Goal: Task Accomplishment & Management: Complete application form

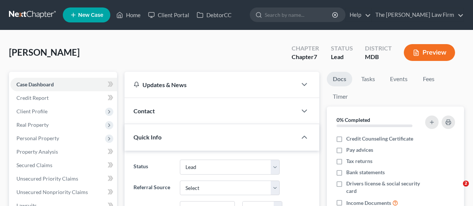
select select "4"
drag, startPoint x: 136, startPoint y: 16, endPoint x: 214, endPoint y: 39, distance: 81.3
click at [136, 16] on link "Home" at bounding box center [128, 14] width 32 height 13
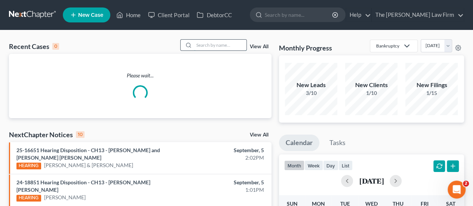
click at [210, 46] on input "search" at bounding box center [220, 45] width 52 height 11
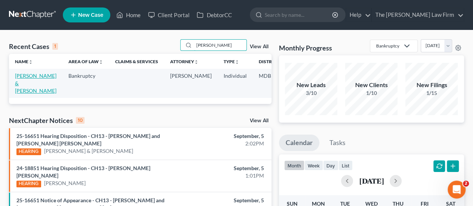
type input "[PERSON_NAME]"
click at [27, 75] on link "[PERSON_NAME] & [PERSON_NAME]" at bounding box center [35, 82] width 41 height 21
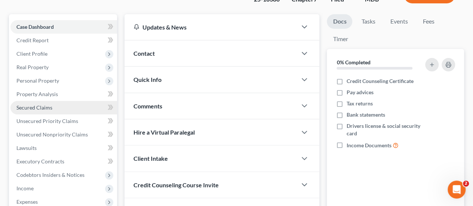
scroll to position [75, 0]
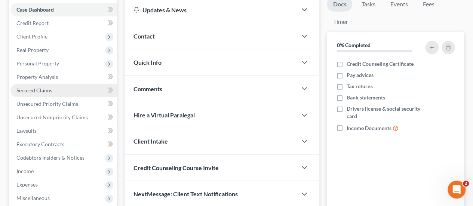
click at [40, 87] on span "Secured Claims" at bounding box center [34, 90] width 36 height 6
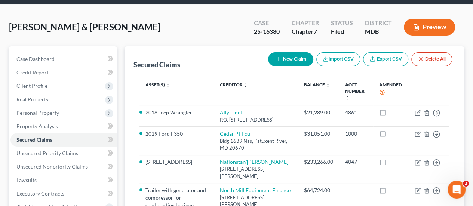
scroll to position [37, 0]
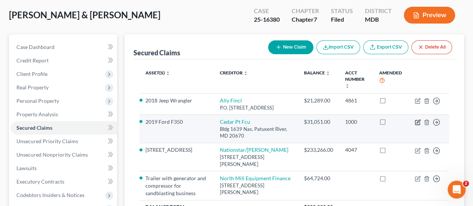
click at [418, 125] on icon "button" at bounding box center [417, 122] width 6 height 6
select select "21"
select select "11"
select select "2"
select select "1"
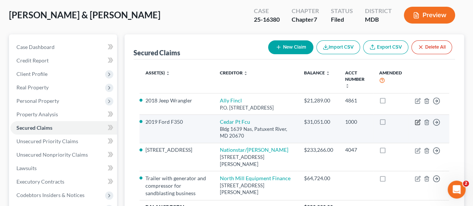
select select "0"
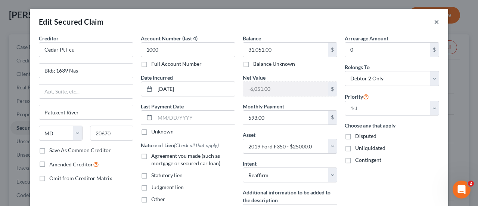
click at [434, 24] on button "×" at bounding box center [436, 21] width 5 height 9
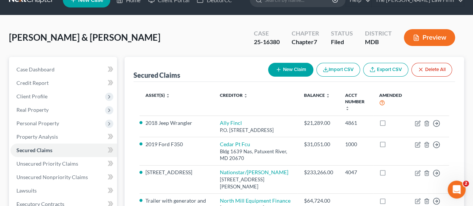
scroll to position [0, 0]
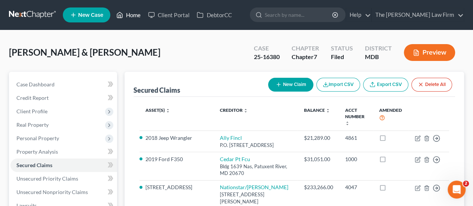
click at [127, 16] on link "Home" at bounding box center [128, 14] width 32 height 13
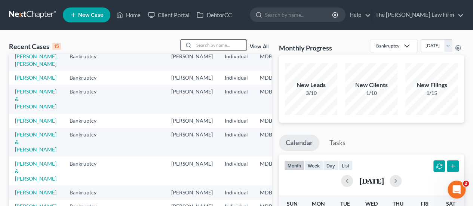
click at [211, 48] on input "search" at bounding box center [220, 45] width 52 height 11
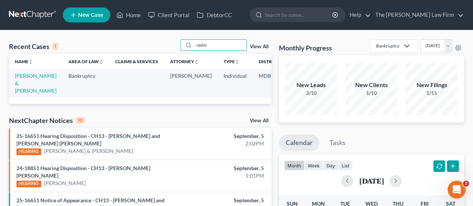
type input "redm"
click at [20, 86] on td "[PERSON_NAME] & [PERSON_NAME]" at bounding box center [35, 83] width 53 height 29
click at [25, 83] on link "[PERSON_NAME] & [PERSON_NAME]" at bounding box center [35, 82] width 41 height 21
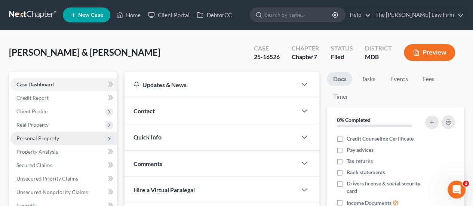
click at [38, 137] on span "Personal Property" at bounding box center [37, 138] width 43 height 6
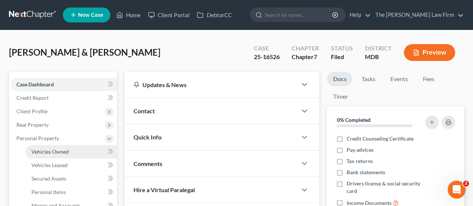
click at [47, 151] on span "Vehicles Owned" at bounding box center [49, 151] width 37 height 6
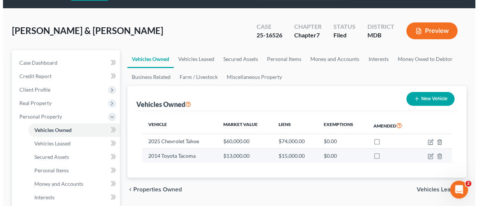
scroll to position [75, 0]
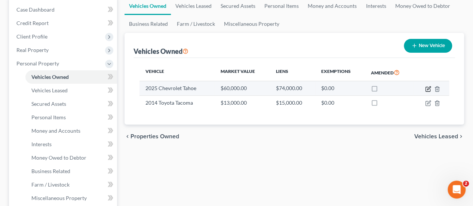
click at [427, 88] on icon "button" at bounding box center [428, 89] width 6 height 6
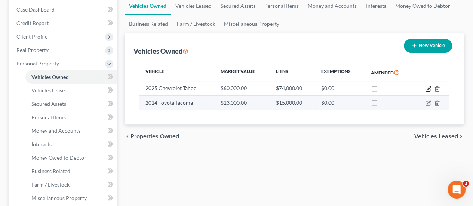
select select "0"
select select "1"
select select "0"
select select "2"
select select "45"
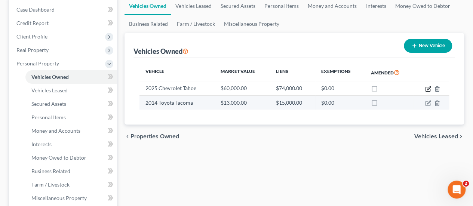
select select "2"
select select "0"
select select "2"
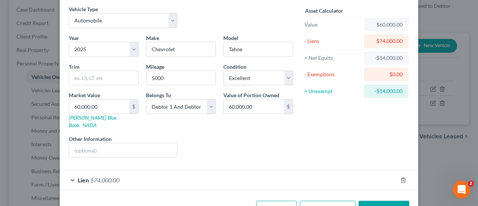
scroll to position [45, 0]
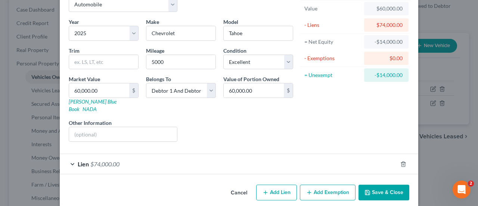
click at [105, 154] on div "Lien $74,000.00" at bounding box center [229, 164] width 338 height 20
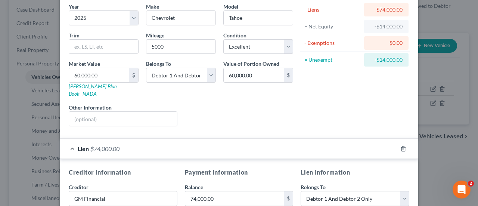
scroll to position [0, 0]
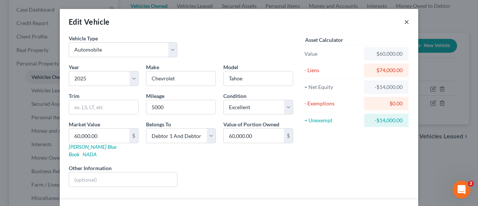
click at [404, 21] on button "×" at bounding box center [406, 21] width 5 height 9
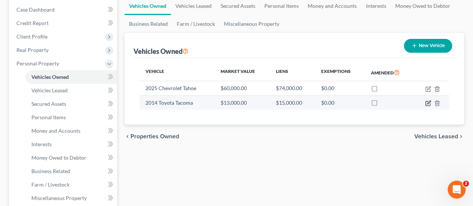
click at [427, 101] on icon "button" at bounding box center [428, 103] width 6 height 6
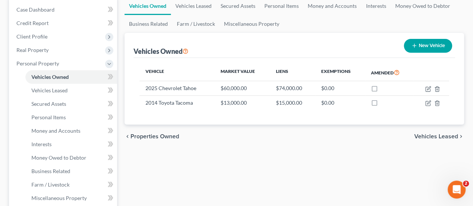
select select "0"
select select "12"
select select "2"
select select "0"
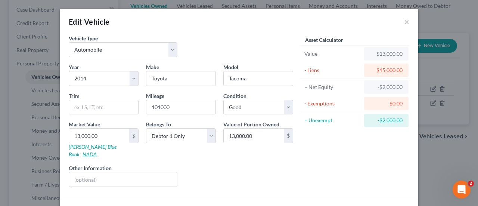
scroll to position [45, 0]
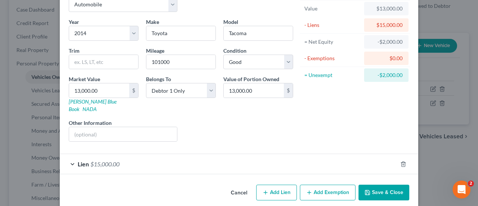
drag, startPoint x: 102, startPoint y: 154, endPoint x: 201, endPoint y: 136, distance: 101.0
click at [102, 160] on span "$15,000.00" at bounding box center [104, 163] width 29 height 7
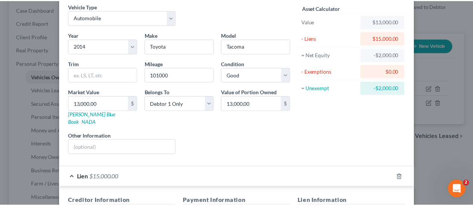
scroll to position [0, 0]
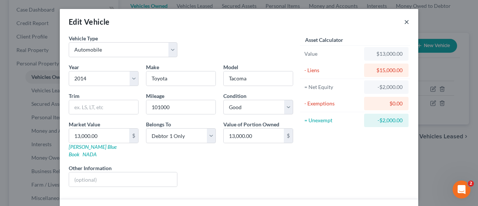
click at [404, 21] on button "×" at bounding box center [406, 21] width 5 height 9
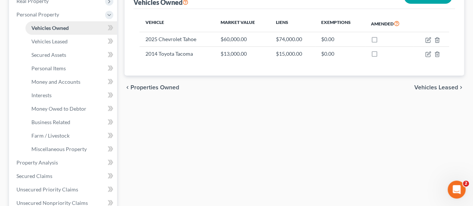
scroll to position [224, 0]
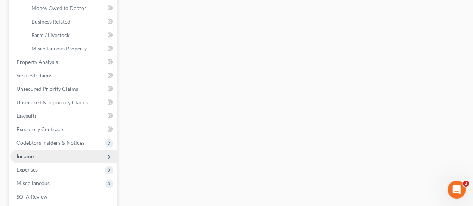
click at [25, 155] on span "Income" at bounding box center [24, 156] width 17 height 6
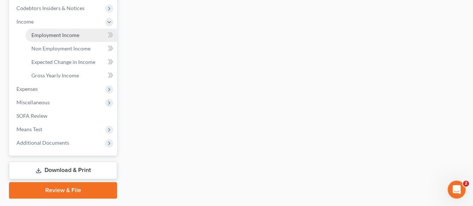
drag, startPoint x: 57, startPoint y: 33, endPoint x: 173, endPoint y: 72, distance: 123.1
click at [57, 32] on span "Employment Income" at bounding box center [55, 35] width 48 height 6
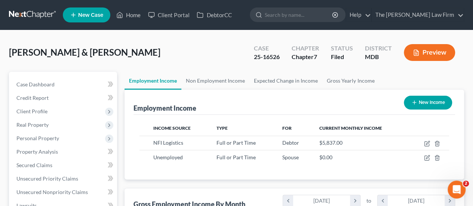
scroll to position [133, 189]
click at [136, 14] on link "Home" at bounding box center [128, 14] width 32 height 13
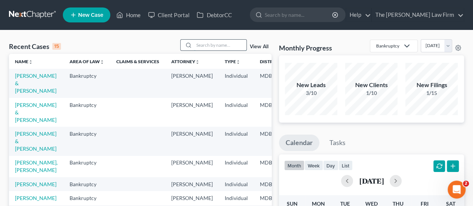
click at [211, 46] on input "search" at bounding box center [220, 45] width 52 height 11
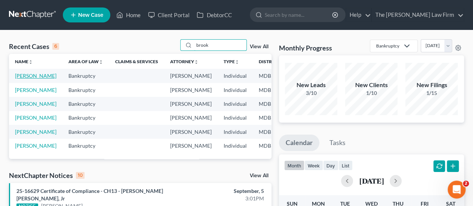
type input "brook"
click at [22, 77] on link "[PERSON_NAME]" at bounding box center [35, 75] width 41 height 6
select select "4"
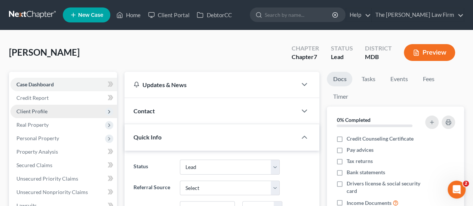
click at [43, 112] on span "Client Profile" at bounding box center [31, 111] width 31 height 6
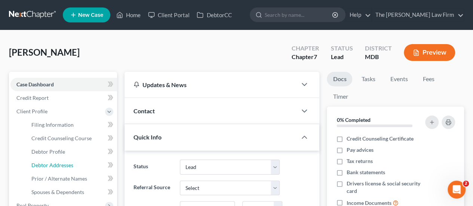
drag, startPoint x: 42, startPoint y: 168, endPoint x: 193, endPoint y: 143, distance: 153.6
click at [42, 168] on link "Debtor Addresses" at bounding box center [71, 164] width 92 height 13
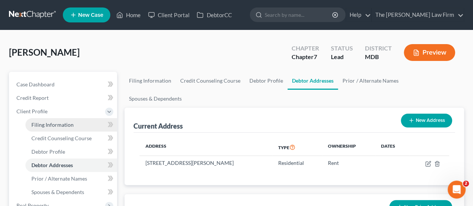
scroll to position [112, 0]
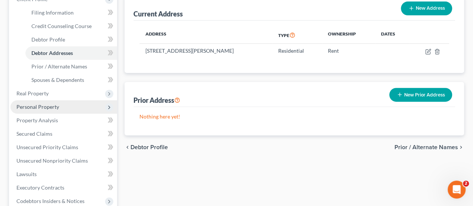
drag, startPoint x: 39, startPoint y: 108, endPoint x: 49, endPoint y: 109, distance: 9.4
click at [39, 108] on span "Personal Property" at bounding box center [37, 106] width 43 height 6
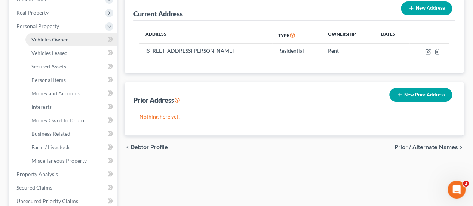
click at [65, 38] on span "Vehicles Owned" at bounding box center [49, 39] width 37 height 6
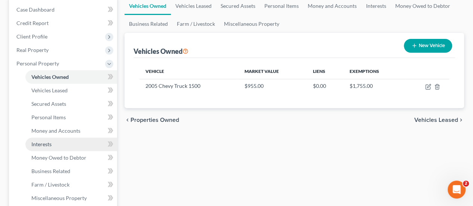
scroll to position [224, 0]
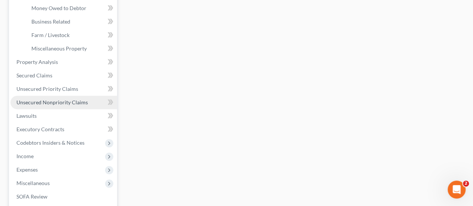
click at [37, 105] on link "Unsecured Nonpriority Claims" at bounding box center [63, 102] width 106 height 13
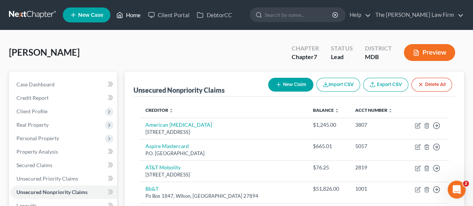
click at [132, 15] on link "Home" at bounding box center [128, 14] width 32 height 13
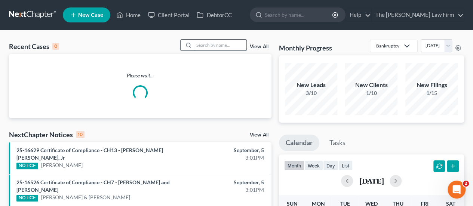
click at [211, 43] on input "search" at bounding box center [220, 45] width 52 height 11
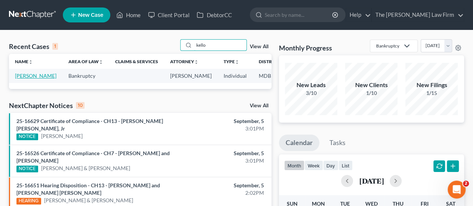
type input "kello"
click at [21, 77] on link "[PERSON_NAME]" at bounding box center [35, 75] width 41 height 6
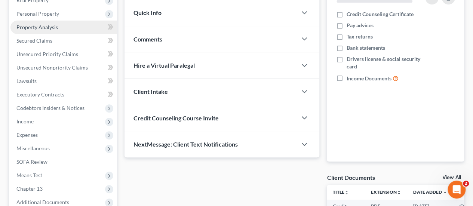
scroll to position [224, 0]
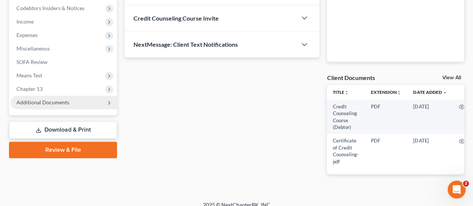
click at [48, 104] on span "Additional Documents" at bounding box center [42, 102] width 53 height 6
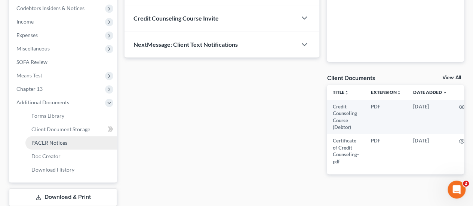
click at [52, 141] on span "PACER Notices" at bounding box center [49, 142] width 36 height 6
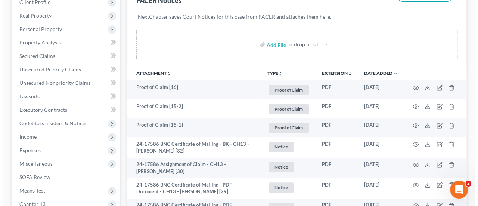
scroll to position [112, 0]
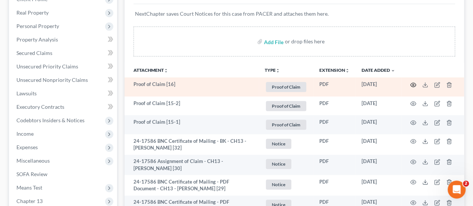
click at [412, 84] on circle "button" at bounding box center [412, 84] width 1 height 1
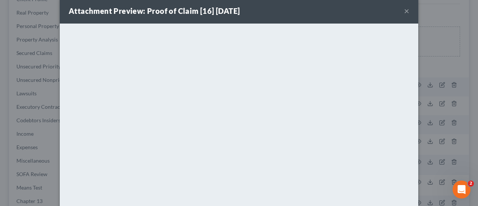
scroll to position [0, 0]
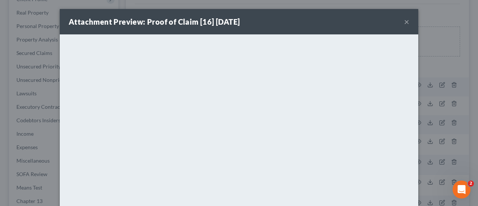
click at [404, 18] on button "×" at bounding box center [406, 21] width 5 height 9
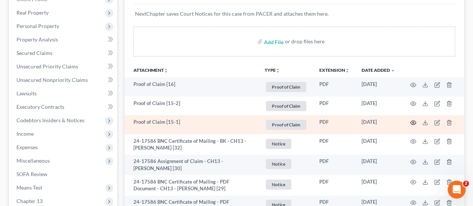
click at [411, 122] on icon "button" at bounding box center [413, 123] width 6 height 6
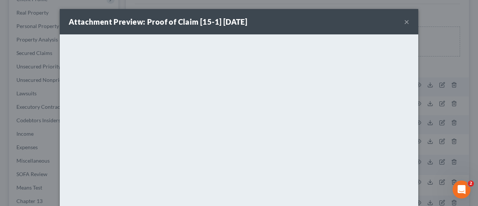
click at [404, 21] on button "×" at bounding box center [406, 21] width 5 height 9
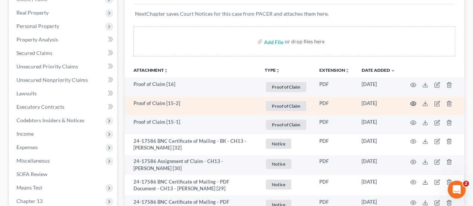
click at [413, 103] on circle "button" at bounding box center [412, 103] width 1 height 1
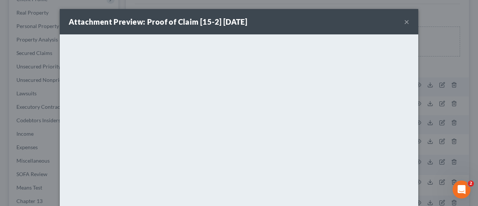
click at [405, 22] on button "×" at bounding box center [406, 21] width 5 height 9
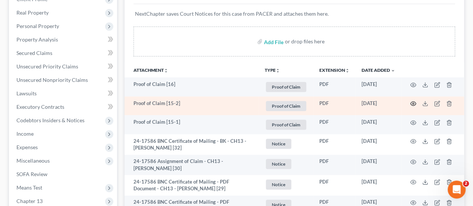
click at [412, 102] on icon "button" at bounding box center [413, 103] width 6 height 6
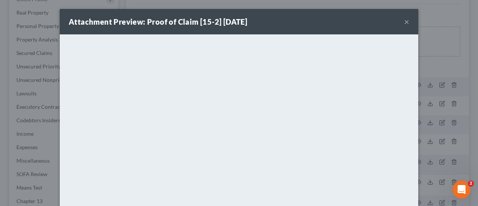
click at [404, 22] on button "×" at bounding box center [406, 21] width 5 height 9
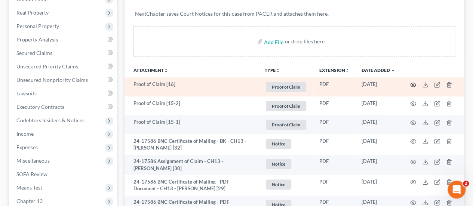
click at [413, 84] on circle "button" at bounding box center [412, 84] width 1 height 1
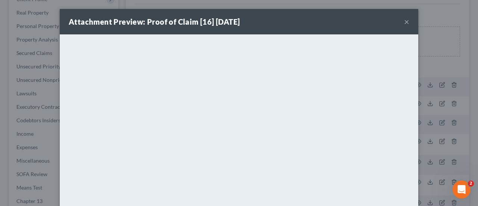
click at [405, 24] on button "×" at bounding box center [406, 21] width 5 height 9
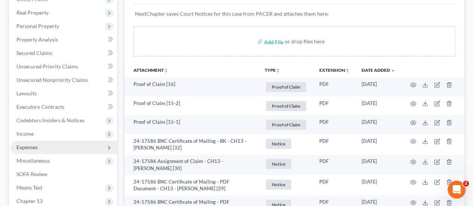
click at [28, 145] on span "Expenses" at bounding box center [26, 147] width 21 height 6
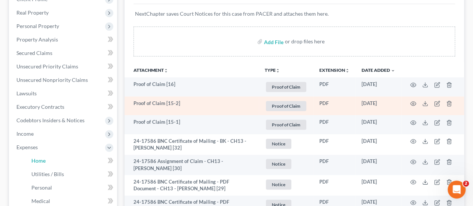
drag, startPoint x: 38, startPoint y: 160, endPoint x: 159, endPoint y: 106, distance: 132.6
click at [38, 160] on span "Home" at bounding box center [38, 160] width 14 height 6
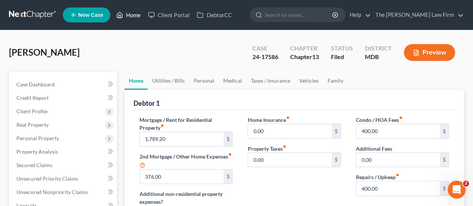
click at [124, 12] on link "Home" at bounding box center [128, 14] width 32 height 13
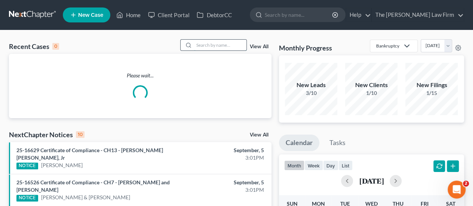
click at [213, 46] on input "search" at bounding box center [220, 45] width 52 height 11
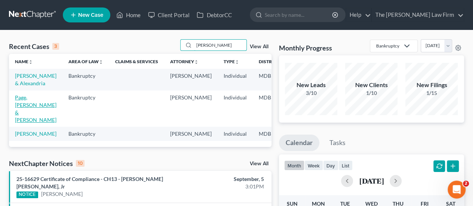
type input "[PERSON_NAME]"
click at [21, 111] on link "Page, [PERSON_NAME] & [PERSON_NAME]" at bounding box center [35, 108] width 41 height 29
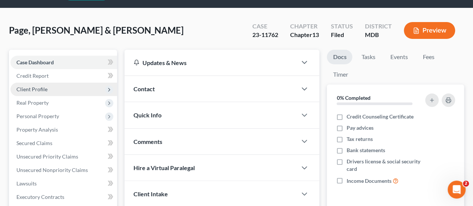
scroll to position [37, 0]
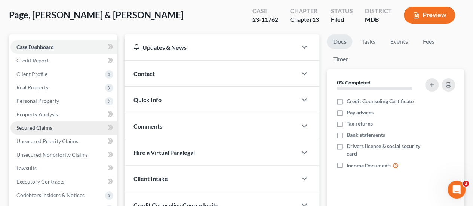
click at [40, 127] on span "Secured Claims" at bounding box center [34, 127] width 36 height 6
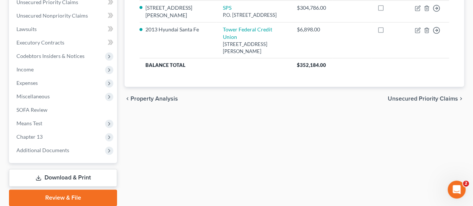
scroll to position [204, 0]
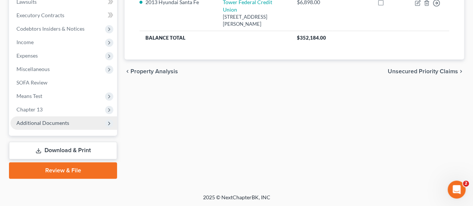
click at [40, 122] on span "Additional Documents" at bounding box center [42, 123] width 53 height 6
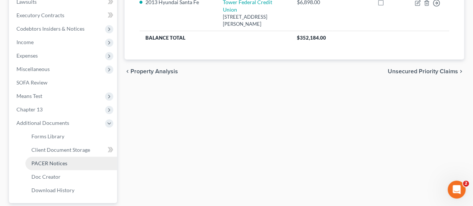
click at [47, 162] on span "PACER Notices" at bounding box center [49, 163] width 36 height 6
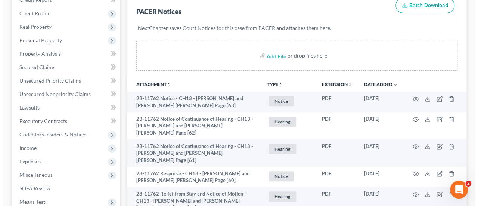
scroll to position [149, 0]
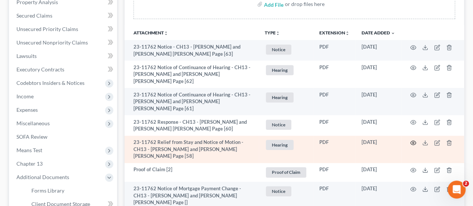
click at [414, 140] on icon "button" at bounding box center [413, 143] width 6 height 6
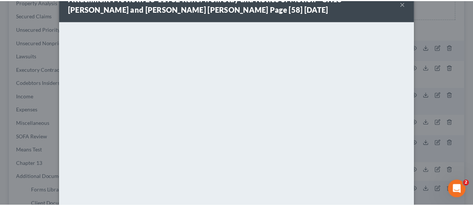
scroll to position [0, 0]
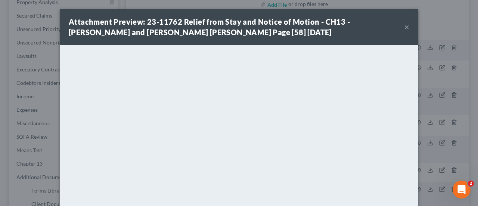
click at [404, 27] on button "×" at bounding box center [406, 26] width 5 height 9
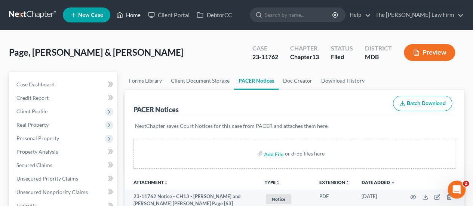
drag, startPoint x: 127, startPoint y: 15, endPoint x: 113, endPoint y: 47, distance: 35.3
click at [127, 15] on link "Home" at bounding box center [128, 14] width 32 height 13
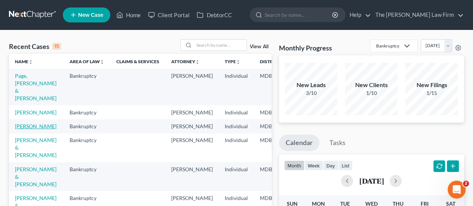
click at [22, 127] on link "[PERSON_NAME]" at bounding box center [35, 126] width 41 height 6
select select "4"
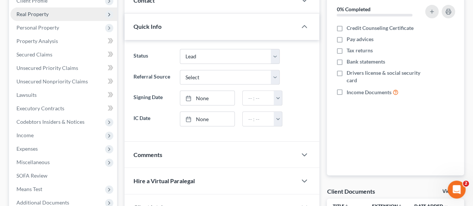
scroll to position [112, 0]
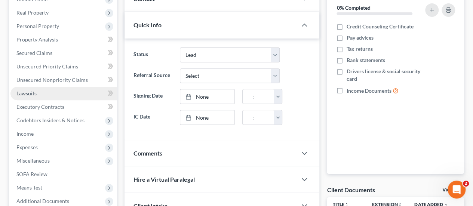
click at [27, 95] on span "Lawsuits" at bounding box center [26, 93] width 20 height 6
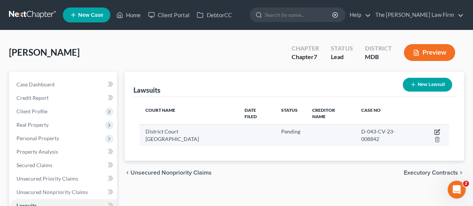
click at [434, 129] on icon "button" at bounding box center [437, 132] width 6 height 6
select select "21"
select select "0"
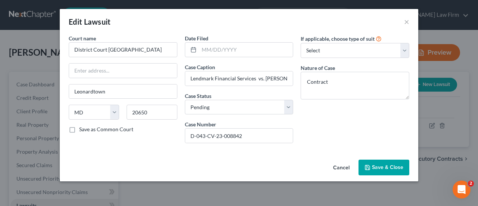
click at [371, 166] on icon "button" at bounding box center [368, 167] width 6 height 6
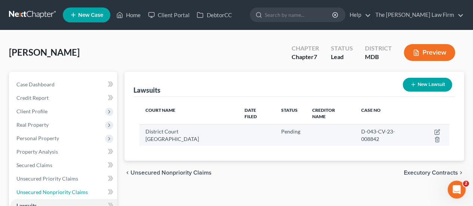
drag, startPoint x: 60, startPoint y: 192, endPoint x: 159, endPoint y: 118, distance: 123.9
click at [60, 192] on span "Unsecured Nonpriority Claims" at bounding box center [51, 192] width 71 height 6
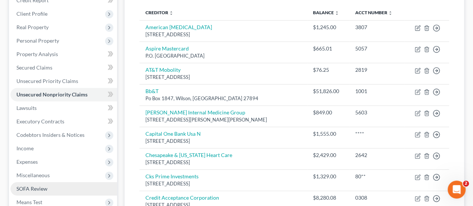
scroll to position [112, 0]
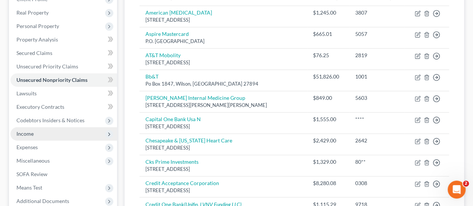
click at [27, 138] on span "Income" at bounding box center [63, 133] width 106 height 13
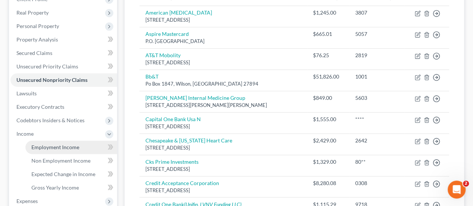
click at [53, 145] on span "Employment Income" at bounding box center [55, 147] width 48 height 6
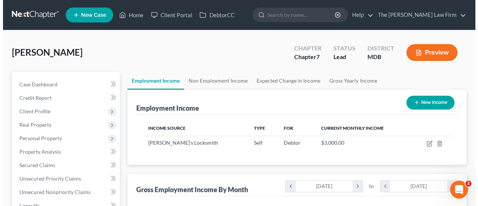
scroll to position [133, 189]
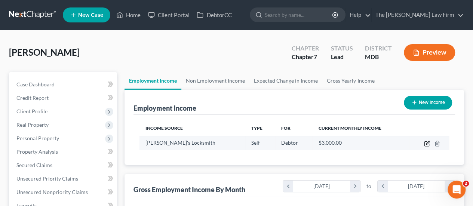
click at [425, 140] on icon "button" at bounding box center [427, 143] width 6 height 6
select select "1"
select select "21"
select select "0"
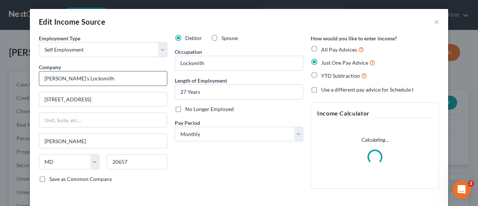
scroll to position [133, 191]
click at [93, 53] on select "Select Full or [DEMOGRAPHIC_DATA] Employment Self Employment" at bounding box center [103, 49] width 128 height 15
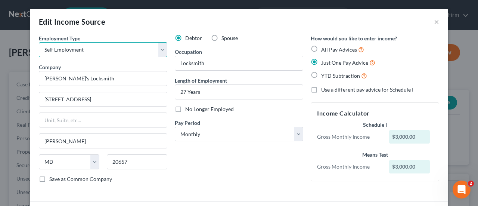
select select "0"
click at [39, 42] on select "Select Full or [DEMOGRAPHIC_DATA] Employment Self Employment" at bounding box center [103, 49] width 128 height 15
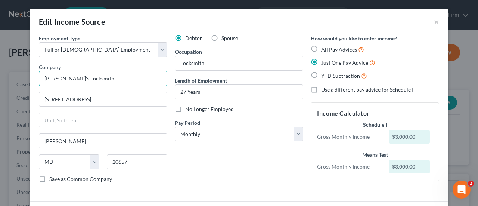
click at [92, 76] on input "[PERSON_NAME]'s Locksmith" at bounding box center [103, 78] width 128 height 15
type input "Unemployed"
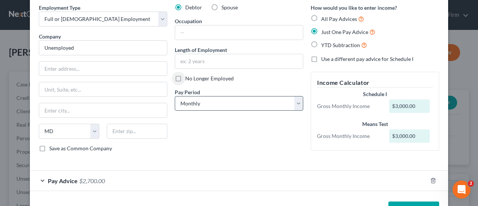
scroll to position [55, 0]
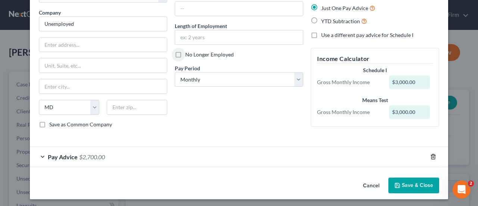
click at [431, 155] on icon "button" at bounding box center [432, 156] width 3 height 5
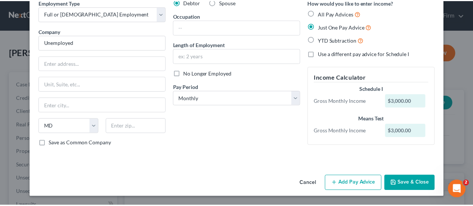
scroll to position [34, 0]
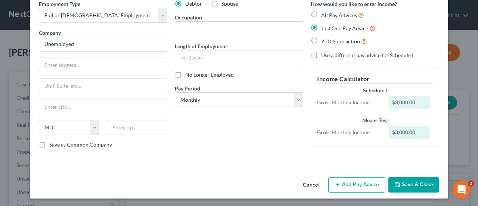
click at [409, 183] on button "Save & Close" at bounding box center [413, 185] width 51 height 16
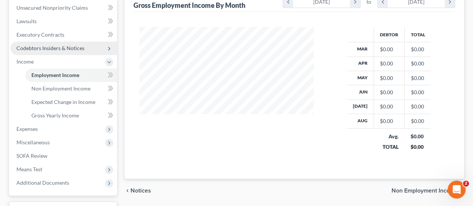
scroll to position [187, 0]
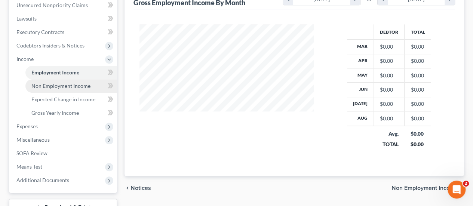
click at [69, 81] on link "Non Employment Income" at bounding box center [71, 85] width 92 height 13
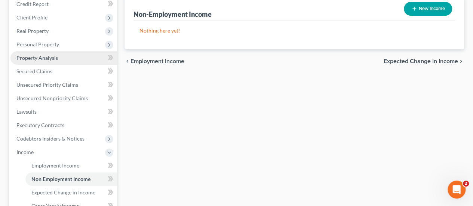
scroll to position [187, 0]
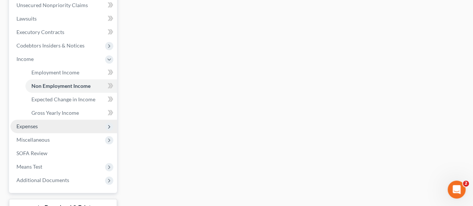
click at [37, 123] on span "Expenses" at bounding box center [26, 126] width 21 height 6
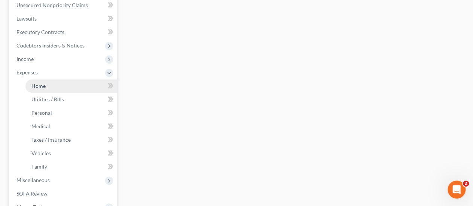
click at [49, 85] on link "Home" at bounding box center [71, 85] width 92 height 13
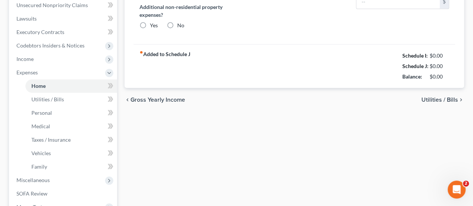
type input "800.00"
type input "0.00"
radio input "true"
type input "0.00"
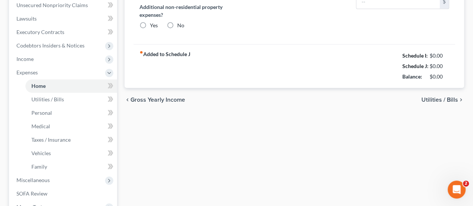
type input "0.00"
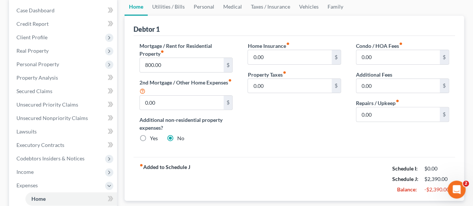
scroll to position [37, 0]
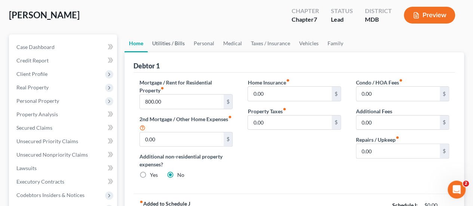
click at [169, 45] on link "Utilities / Bills" at bounding box center [168, 43] width 41 height 18
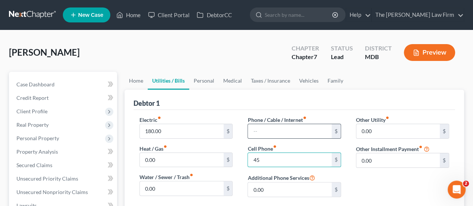
type input "45"
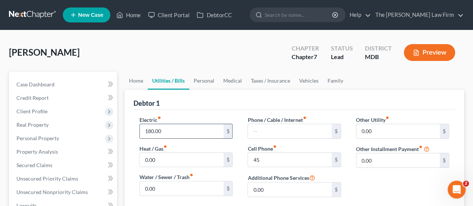
click at [187, 128] on input "180.00" at bounding box center [181, 131] width 83 height 14
type input "120"
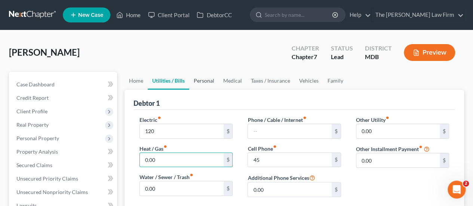
click at [208, 82] on link "Personal" at bounding box center [204, 81] width 30 height 18
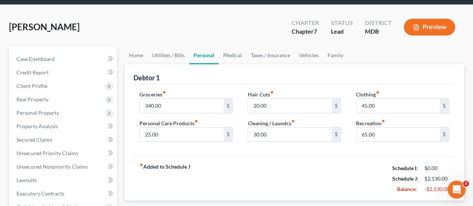
scroll to position [37, 0]
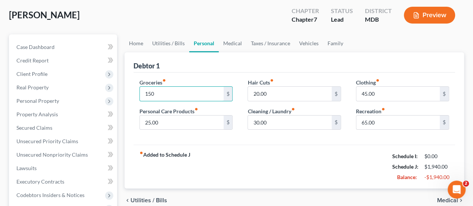
type input "150"
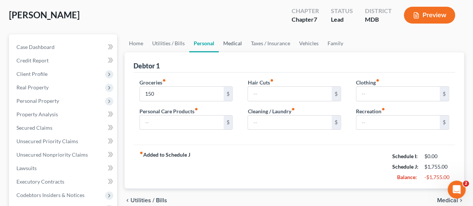
click at [229, 47] on link "Medical" at bounding box center [233, 43] width 28 height 18
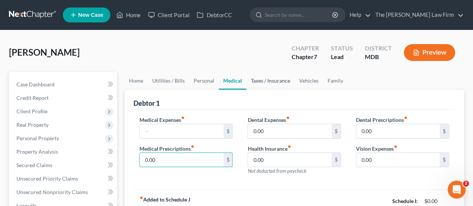
click at [269, 86] on link "Taxes / Insurance" at bounding box center [270, 81] width 48 height 18
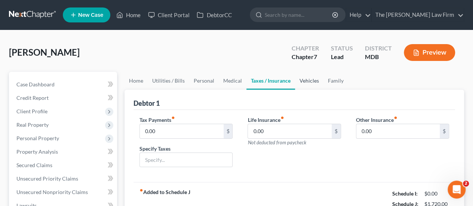
click at [306, 82] on link "Vehicles" at bounding box center [309, 81] width 28 height 18
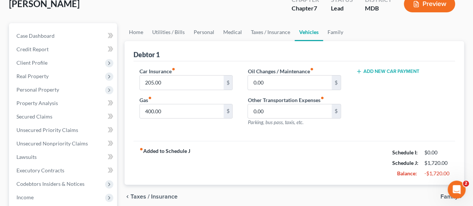
scroll to position [75, 0]
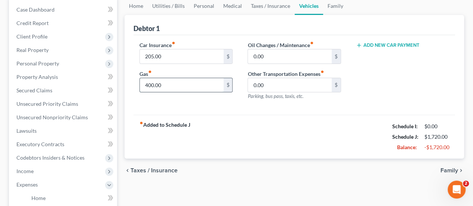
click at [170, 86] on input "400.00" at bounding box center [181, 85] width 83 height 14
type input "1,520"
click at [331, 9] on link "Family" at bounding box center [335, 6] width 25 height 18
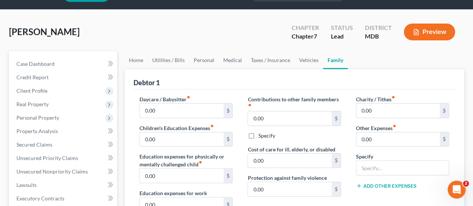
scroll to position [37, 0]
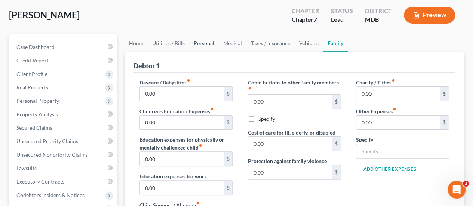
click at [208, 44] on link "Personal" at bounding box center [204, 43] width 30 height 18
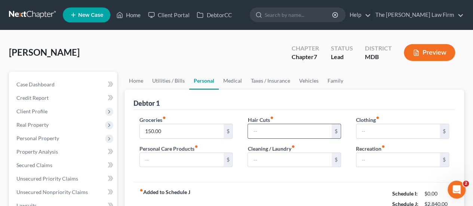
drag, startPoint x: 159, startPoint y: 157, endPoint x: 270, endPoint y: 135, distance: 113.0
click at [159, 157] on input "text" at bounding box center [181, 160] width 83 height 14
type input "11"
type input "13"
type input "10"
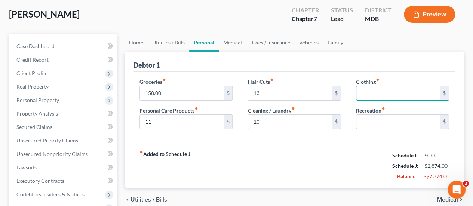
scroll to position [75, 0]
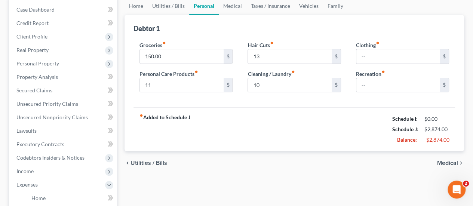
click at [296, 140] on div "fiber_manual_record Added to Schedule J Schedule I: $0.00 Schedule J: $2,874.00…" at bounding box center [293, 129] width 321 height 44
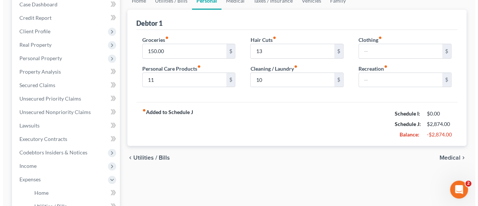
scroll to position [224, 0]
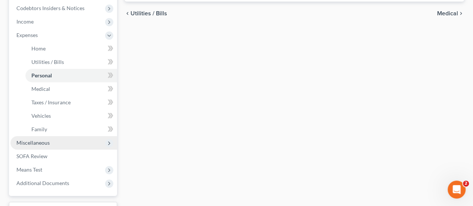
click at [49, 142] on span "Miscellaneous" at bounding box center [63, 142] width 106 height 13
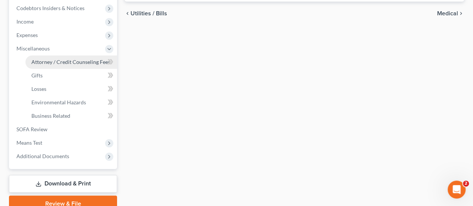
click at [60, 61] on span "Attorney / Credit Counseling Fees" at bounding box center [70, 62] width 79 height 6
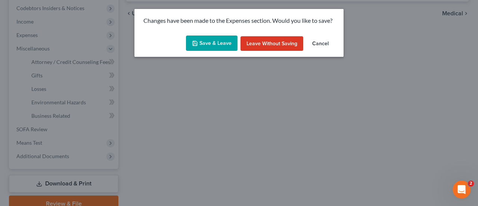
click at [219, 48] on button "Save & Leave" at bounding box center [212, 43] width 52 height 16
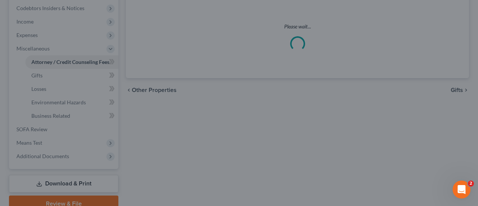
select select "0"
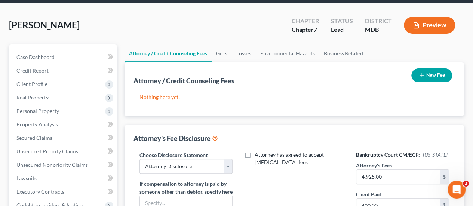
scroll to position [112, 0]
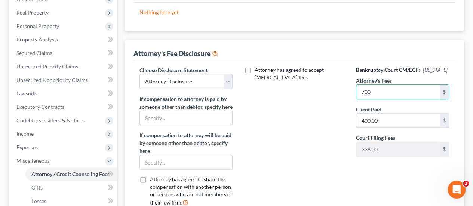
type input "700"
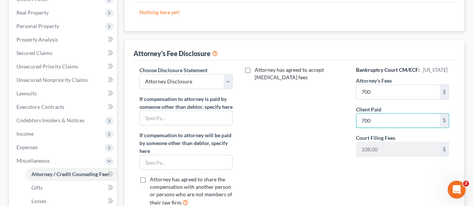
type input "700"
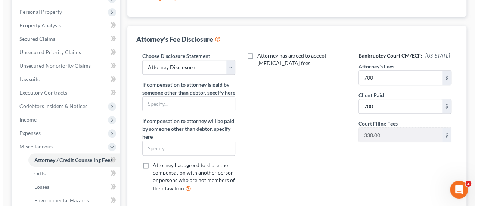
scroll to position [62, 0]
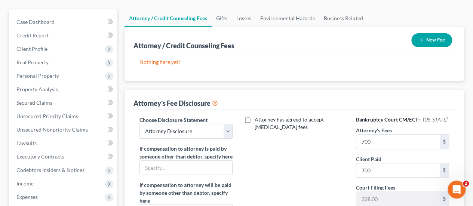
click at [428, 45] on button "New Fee" at bounding box center [431, 40] width 41 height 14
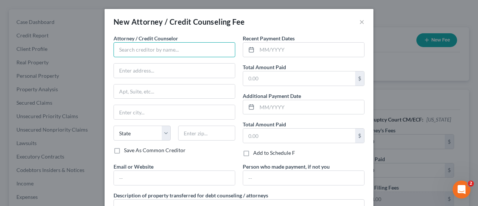
click at [186, 46] on input "text" at bounding box center [175, 49] width 122 height 15
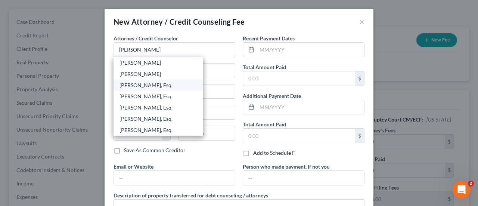
click at [155, 86] on div "[PERSON_NAME], Esq." at bounding box center [159, 84] width 78 height 7
type input "[PERSON_NAME], Esq."
type input "[STREET_ADDRESS]"
type input "#405"
type input "Prince [PERSON_NAME]"
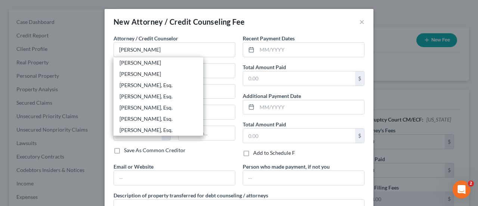
select select "21"
type input "20678"
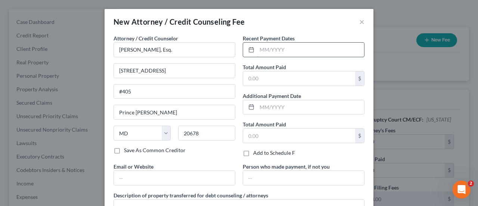
click at [267, 53] on input "text" at bounding box center [310, 50] width 107 height 14
type input "09/2025"
type input "700"
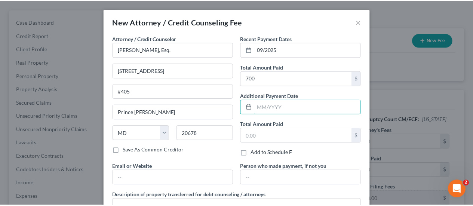
scroll to position [66, 0]
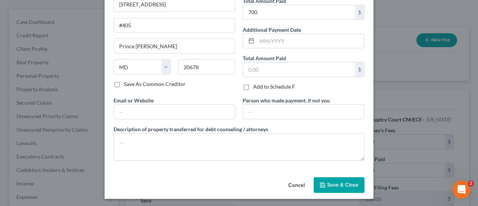
click at [349, 182] on span "Save & Close" at bounding box center [342, 185] width 31 height 6
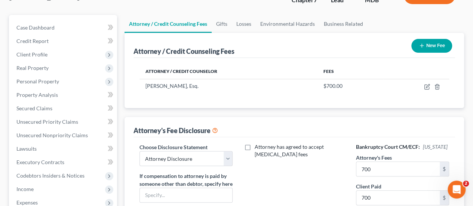
scroll to position [0, 0]
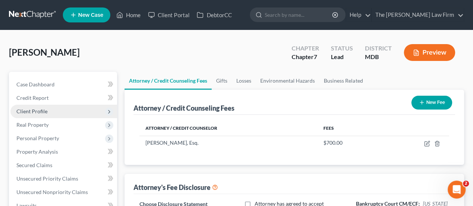
click at [47, 113] on span "Client Profile" at bounding box center [63, 111] width 106 height 13
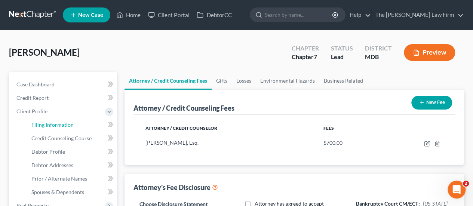
drag, startPoint x: 52, startPoint y: 124, endPoint x: 264, endPoint y: 110, distance: 211.9
click at [52, 124] on span "Filing Information" at bounding box center [52, 124] width 42 height 6
select select "1"
select select "0"
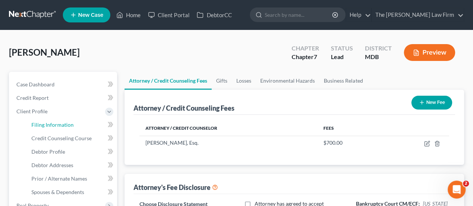
select select "38"
select select "0"
select select "21"
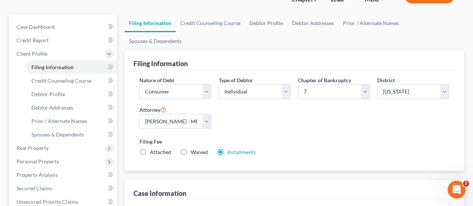
scroll to position [75, 0]
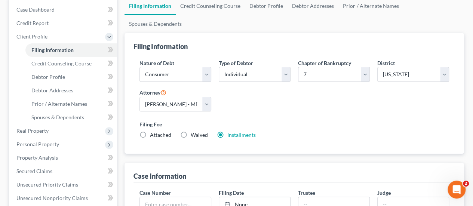
click at [191, 131] on label "Waived Waived" at bounding box center [199, 134] width 17 height 7
click at [193, 131] on input "Waived Waived" at bounding box center [195, 133] width 5 height 5
radio input "true"
radio input "false"
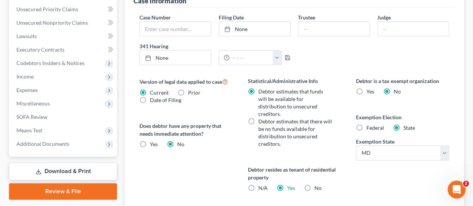
scroll to position [248, 0]
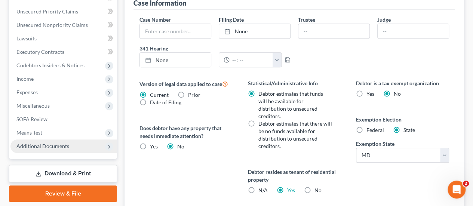
click at [45, 144] on span "Additional Documents" at bounding box center [42, 146] width 53 height 6
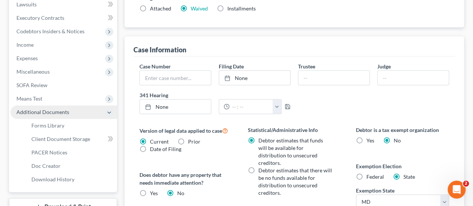
scroll to position [242, 0]
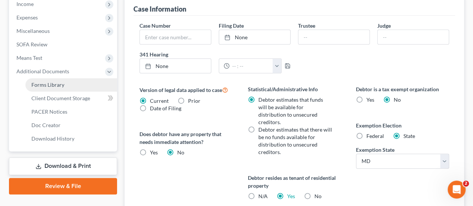
click at [55, 86] on span "Forms Library" at bounding box center [47, 84] width 33 height 6
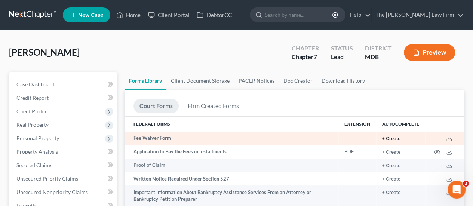
click at [395, 137] on button "+ Create" at bounding box center [391, 138] width 18 height 5
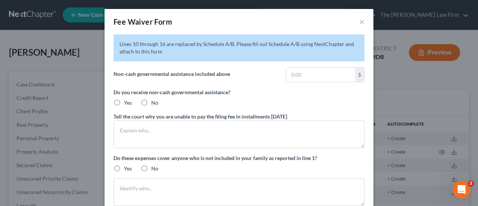
click at [151, 101] on label "No" at bounding box center [154, 102] width 7 height 7
click at [154, 101] on input "No" at bounding box center [156, 101] width 5 height 5
radio input "true"
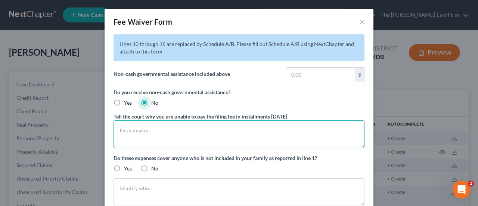
click at [141, 127] on textarea at bounding box center [239, 134] width 251 height 28
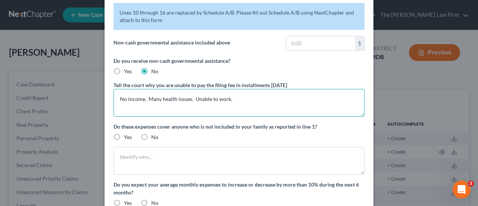
scroll to position [75, 0]
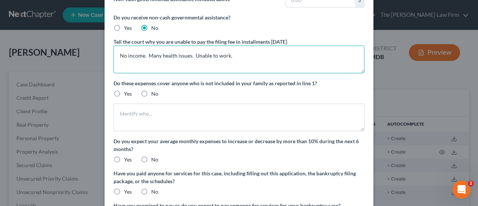
type textarea "No income. Many health issues. Unable to work."
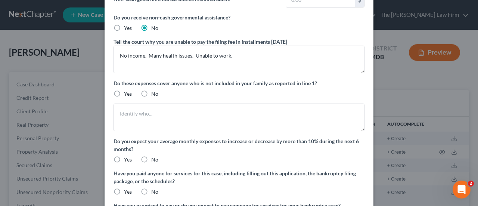
click at [151, 91] on label "No" at bounding box center [154, 93] width 7 height 7
click at [154, 91] on input "No" at bounding box center [156, 92] width 5 height 5
radio input "true"
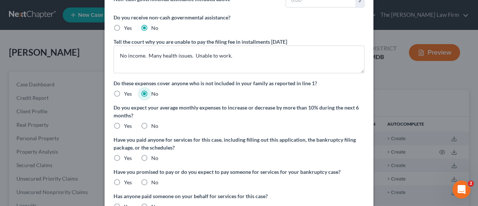
scroll to position [139, 0]
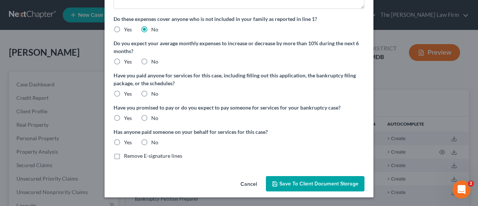
click at [151, 63] on label "No" at bounding box center [154, 61] width 7 height 7
click at [154, 63] on input "No" at bounding box center [156, 60] width 5 height 5
radio input "true"
click at [124, 92] on label "Yes" at bounding box center [128, 93] width 8 height 7
click at [127, 92] on input "Yes" at bounding box center [129, 92] width 5 height 5
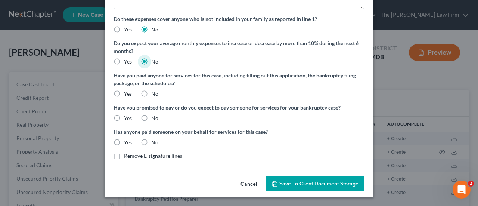
radio input "true"
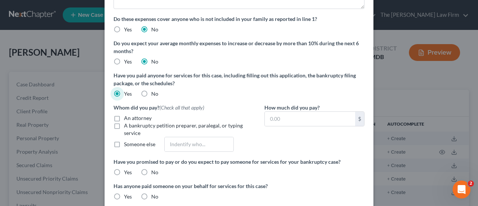
click at [124, 116] on label "An attorney" at bounding box center [138, 117] width 28 height 7
click at [127, 116] on input "An attorney" at bounding box center [129, 116] width 5 height 5
checkbox input "true"
click at [281, 118] on input "text" at bounding box center [310, 119] width 90 height 14
type input "7"
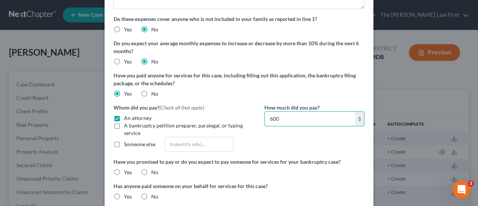
scroll to position [193, 0]
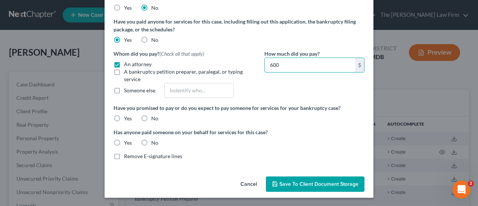
type input "600"
click at [151, 118] on label "No" at bounding box center [154, 118] width 7 height 7
click at [154, 118] on input "No" at bounding box center [156, 117] width 5 height 5
radio input "true"
click at [151, 141] on label "No" at bounding box center [154, 142] width 7 height 7
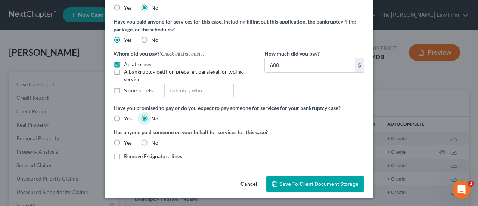
click at [154, 141] on input "No" at bounding box center [156, 141] width 5 height 5
radio input "true"
click at [297, 181] on span "Save to Client Document Storage" at bounding box center [318, 184] width 79 height 6
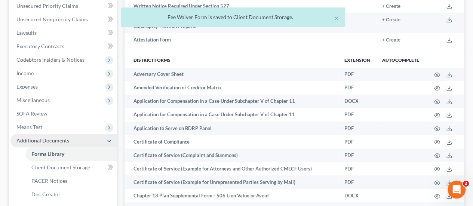
scroll to position [149, 0]
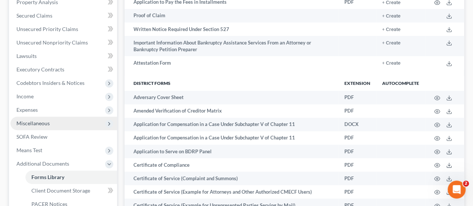
drag, startPoint x: 43, startPoint y: 121, endPoint x: 42, endPoint y: 127, distance: 6.8
click at [43, 121] on span "Miscellaneous" at bounding box center [32, 123] width 33 height 6
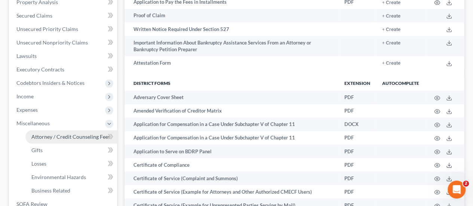
click at [49, 133] on span "Attorney / Credit Counseling Fees" at bounding box center [70, 136] width 79 height 6
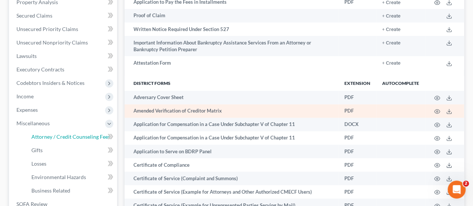
select select "0"
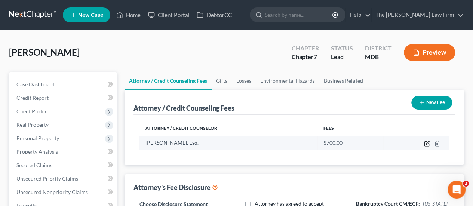
click at [429, 145] on icon "button" at bounding box center [427, 143] width 6 height 6
select select "21"
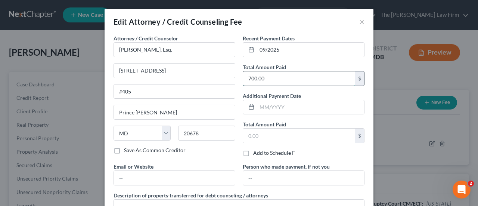
click at [273, 83] on input "700.00" at bounding box center [299, 78] width 112 height 14
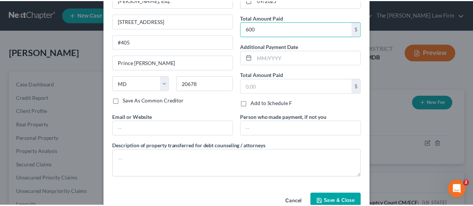
scroll to position [66, 0]
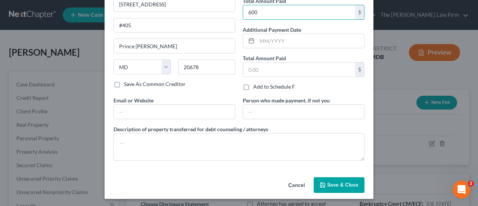
type input "600"
click at [328, 178] on button "Save & Close" at bounding box center [339, 185] width 51 height 16
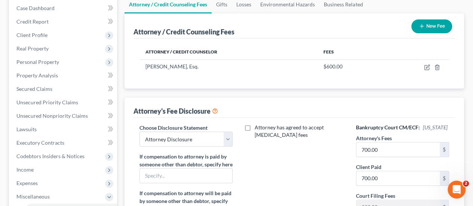
scroll to position [149, 0]
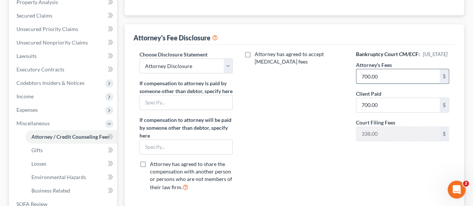
click at [385, 78] on input "700.00" at bounding box center [397, 76] width 83 height 14
type input "600"
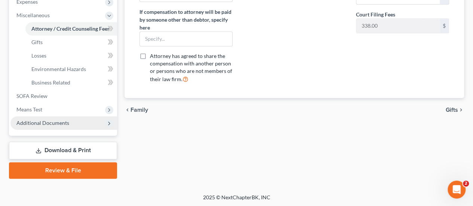
click at [51, 124] on span "Additional Documents" at bounding box center [42, 123] width 53 height 6
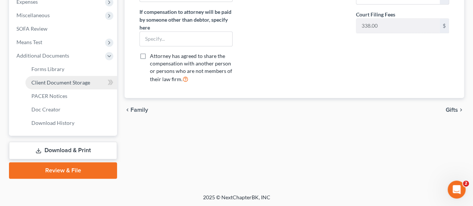
click at [58, 84] on span "Client Document Storage" at bounding box center [60, 82] width 59 height 6
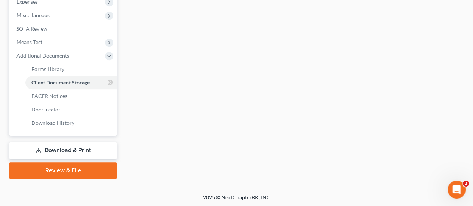
select select "25"
select select "59"
select select "14"
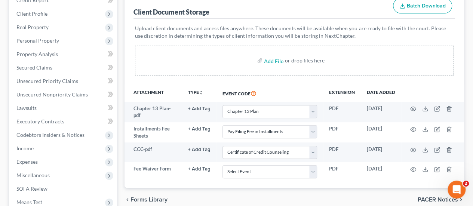
scroll to position [112, 0]
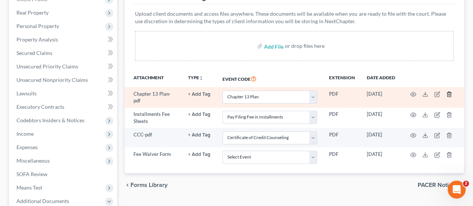
click at [448, 96] on icon "button" at bounding box center [449, 94] width 6 height 6
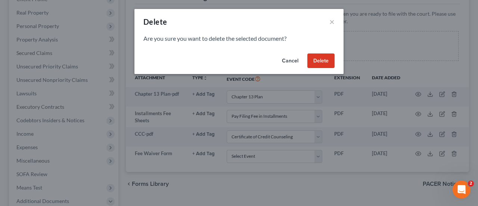
click at [322, 59] on button "Delete" at bounding box center [320, 60] width 27 height 15
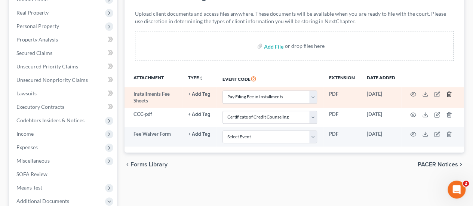
click at [448, 94] on line "button" at bounding box center [448, 94] width 0 height 1
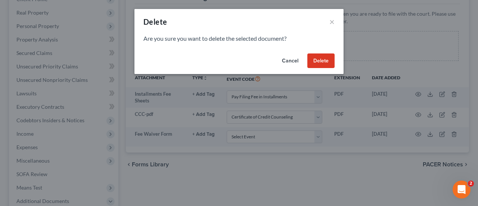
click at [329, 62] on button "Delete" at bounding box center [320, 60] width 27 height 15
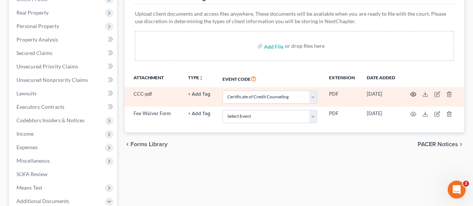
click at [413, 94] on circle "button" at bounding box center [412, 93] width 1 height 1
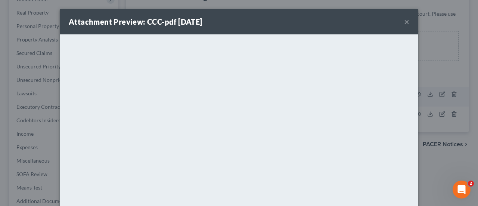
click at [405, 18] on button "×" at bounding box center [406, 21] width 5 height 9
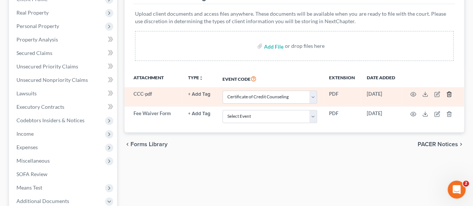
click at [449, 94] on icon "button" at bounding box center [449, 94] width 6 height 6
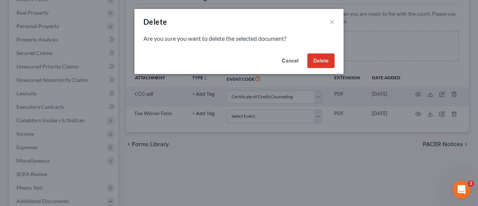
click at [324, 61] on button "Delete" at bounding box center [320, 60] width 27 height 15
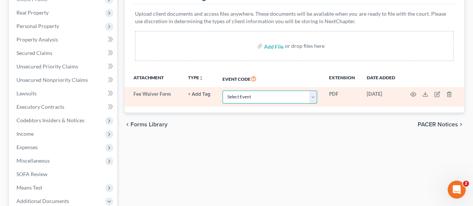
click at [315, 97] on select "Select Event Affidavit Affidavit of Adequate Protection and Lease Payments Affi…" at bounding box center [269, 96] width 95 height 13
select select "46"
click at [222, 90] on select "Select Event Affidavit Affidavit of Adequate Protection and Lease Payments Affi…" at bounding box center [269, 96] width 95 height 13
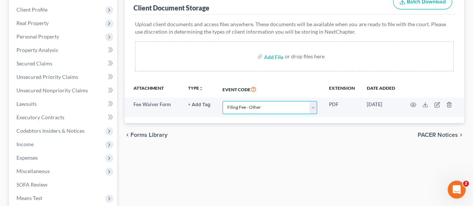
scroll to position [0, 0]
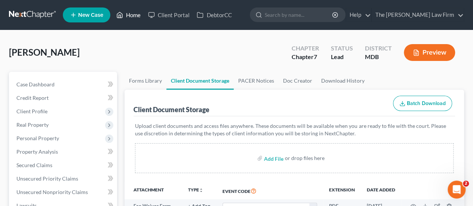
drag, startPoint x: 134, startPoint y: 20, endPoint x: 188, endPoint y: 53, distance: 64.1
click at [134, 20] on link "Home" at bounding box center [128, 14] width 32 height 13
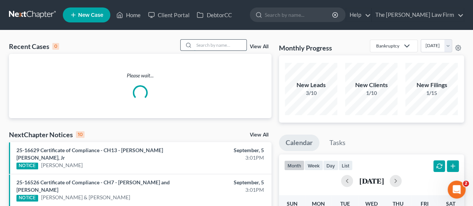
click at [209, 47] on input "search" at bounding box center [220, 45] width 52 height 11
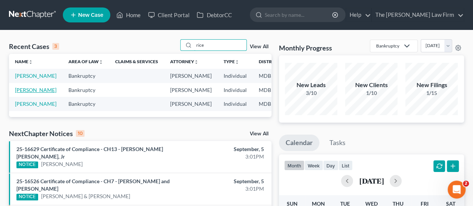
type input "rice"
click at [22, 93] on link "[PERSON_NAME]" at bounding box center [35, 90] width 41 height 6
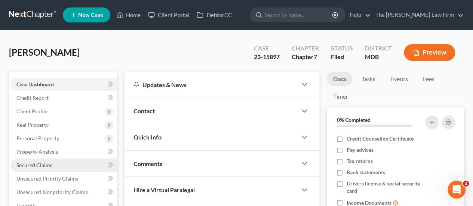
click at [43, 168] on span "Secured Claims" at bounding box center [34, 165] width 36 height 6
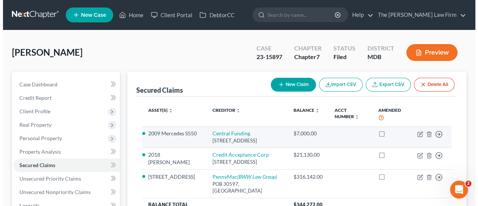
scroll to position [37, 0]
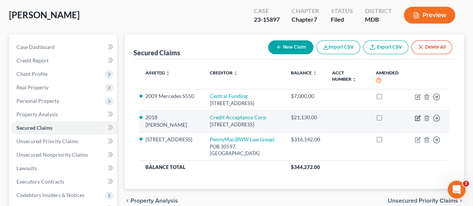
click at [416, 119] on icon "button" at bounding box center [417, 116] width 3 height 3
select select "23"
select select "10"
select select "2"
select select "3"
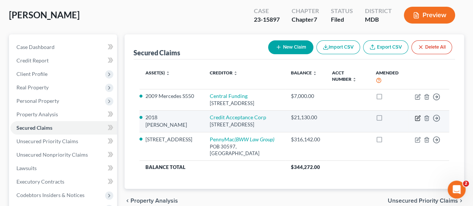
select select "0"
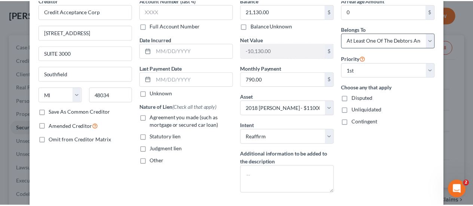
scroll to position [0, 0]
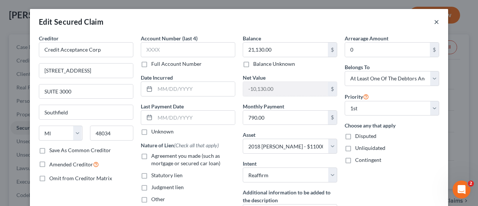
click at [434, 23] on button "×" at bounding box center [436, 21] width 5 height 9
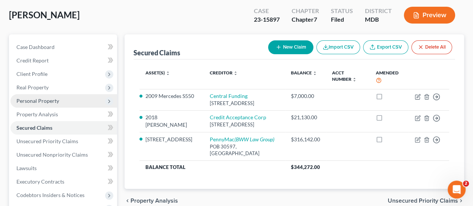
click at [40, 98] on span "Personal Property" at bounding box center [37, 100] width 43 height 6
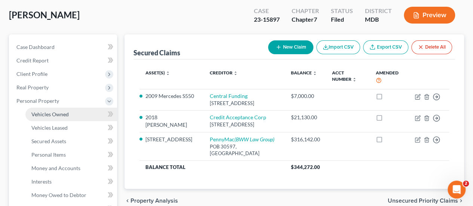
click at [41, 111] on span "Vehicles Owned" at bounding box center [49, 114] width 37 height 6
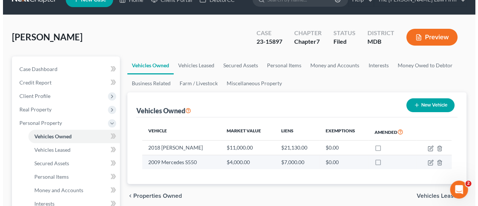
scroll to position [37, 0]
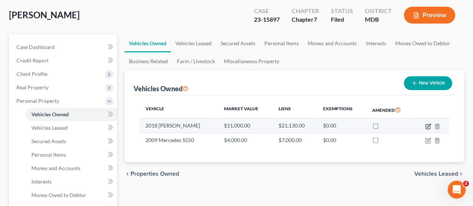
click at [427, 124] on icon "button" at bounding box center [428, 126] width 6 height 6
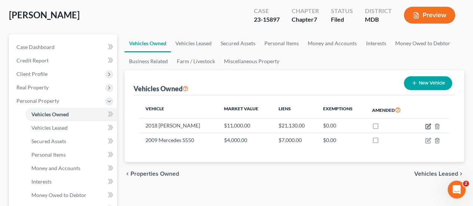
select select "0"
select select "8"
select select "2"
select select "3"
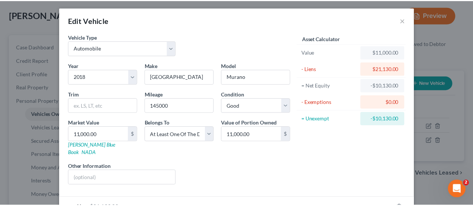
scroll to position [0, 0]
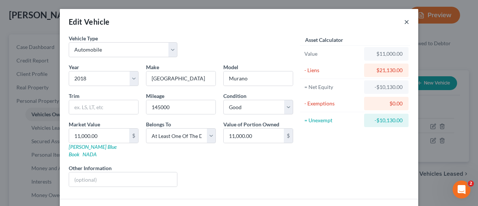
click at [406, 22] on button "×" at bounding box center [406, 21] width 5 height 9
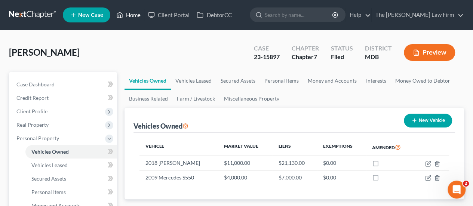
click at [130, 16] on link "Home" at bounding box center [128, 14] width 32 height 13
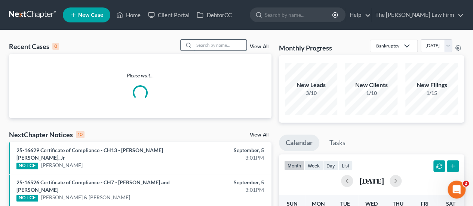
click at [213, 48] on input "search" at bounding box center [220, 45] width 52 height 11
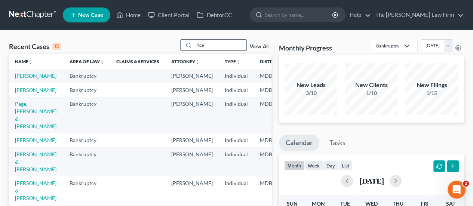
type input "rice"
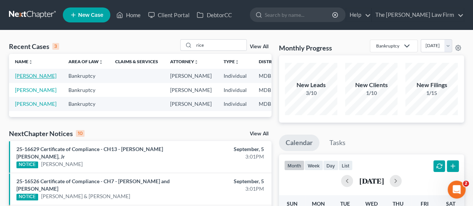
click at [22, 76] on link "[PERSON_NAME]" at bounding box center [35, 75] width 41 height 6
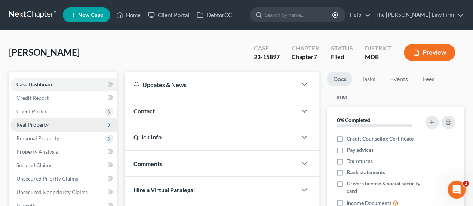
scroll to position [37, 0]
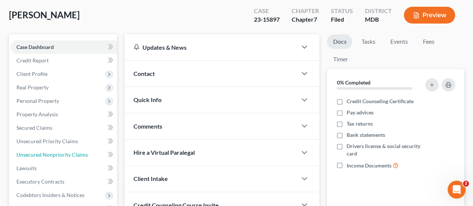
drag, startPoint x: 57, startPoint y: 154, endPoint x: 173, endPoint y: 105, distance: 125.7
click at [57, 154] on span "Unsecured Nonpriority Claims" at bounding box center [51, 154] width 71 height 6
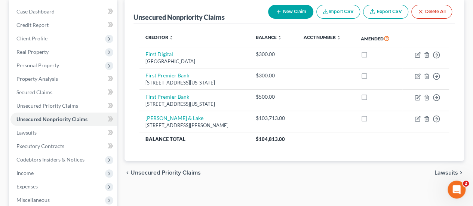
scroll to position [75, 0]
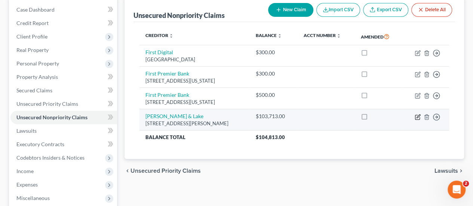
click at [418, 114] on icon "button" at bounding box center [417, 117] width 6 height 6
select select "21"
select select "14"
select select "0"
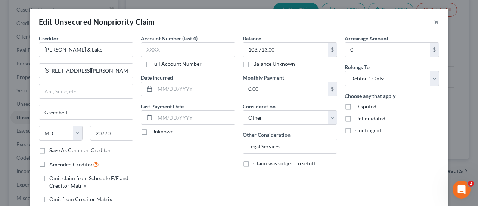
click at [434, 22] on button "×" at bounding box center [436, 21] width 5 height 9
